Goal: Entertainment & Leisure: Consume media (video, audio)

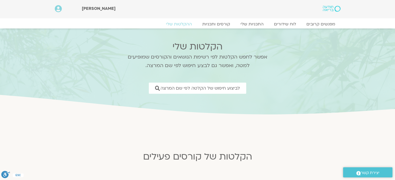
drag, startPoint x: 348, startPoint y: 47, endPoint x: 375, endPoint y: 49, distance: 27.1
click at [375, 49] on section "הקלטות שלי אפשר לחפש הקלטות לפי רשימת הנושאים והקורסים שמופיעים למטה, ואפשר גם …" at bounding box center [197, 72] width 395 height 87
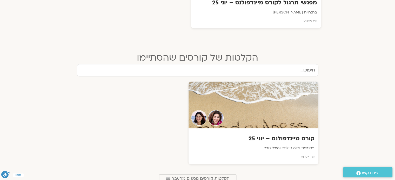
scroll to position [261, 0]
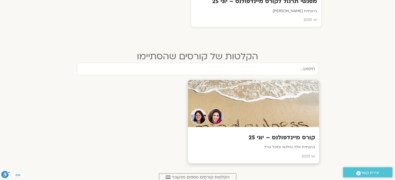
click at [303, 105] on div at bounding box center [253, 103] width 131 height 47
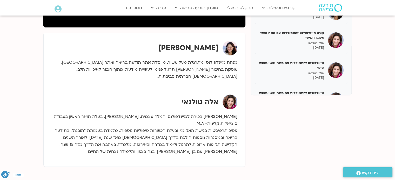
scroll to position [166, 0]
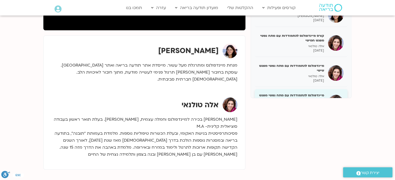
click at [318, 97] on h5 "מיינדפולנס להתמודדות עם מתח נפשי מפגש שביעי" at bounding box center [291, 97] width 65 height 9
